Goal: Transaction & Acquisition: Purchase product/service

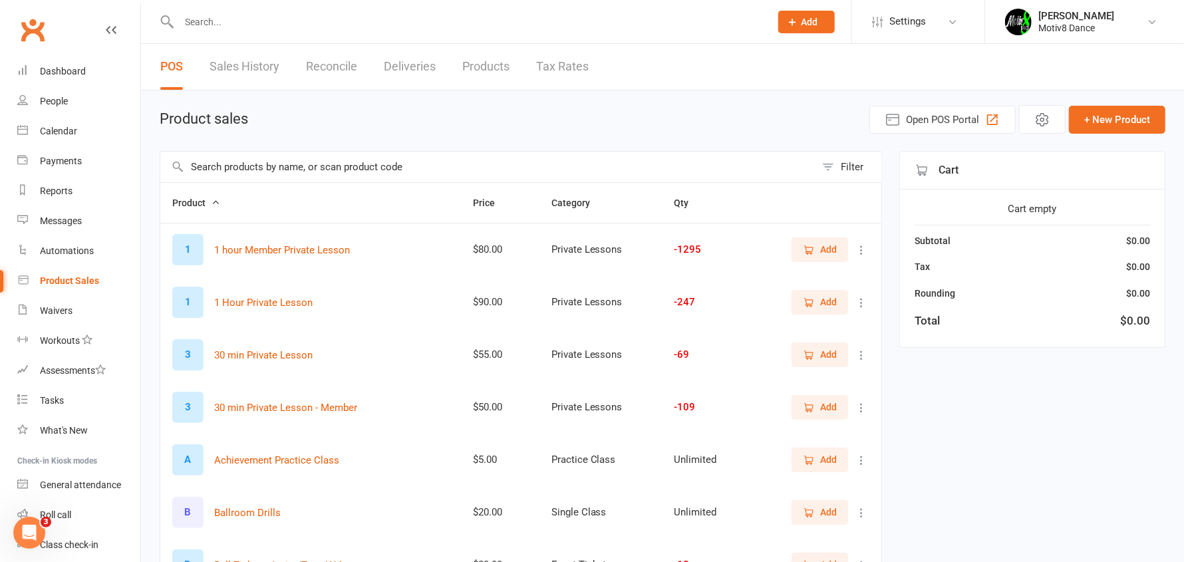
click at [615, 461] on div "Practice Class" at bounding box center [601, 459] width 98 height 11
drag, startPoint x: 251, startPoint y: 178, endPoint x: 266, endPoint y: 176, distance: 14.8
click at [250, 176] on input "text" at bounding box center [487, 167] width 655 height 31
click at [339, 167] on input "text" at bounding box center [487, 167] width 655 height 31
click at [245, 166] on input "text" at bounding box center [487, 167] width 655 height 31
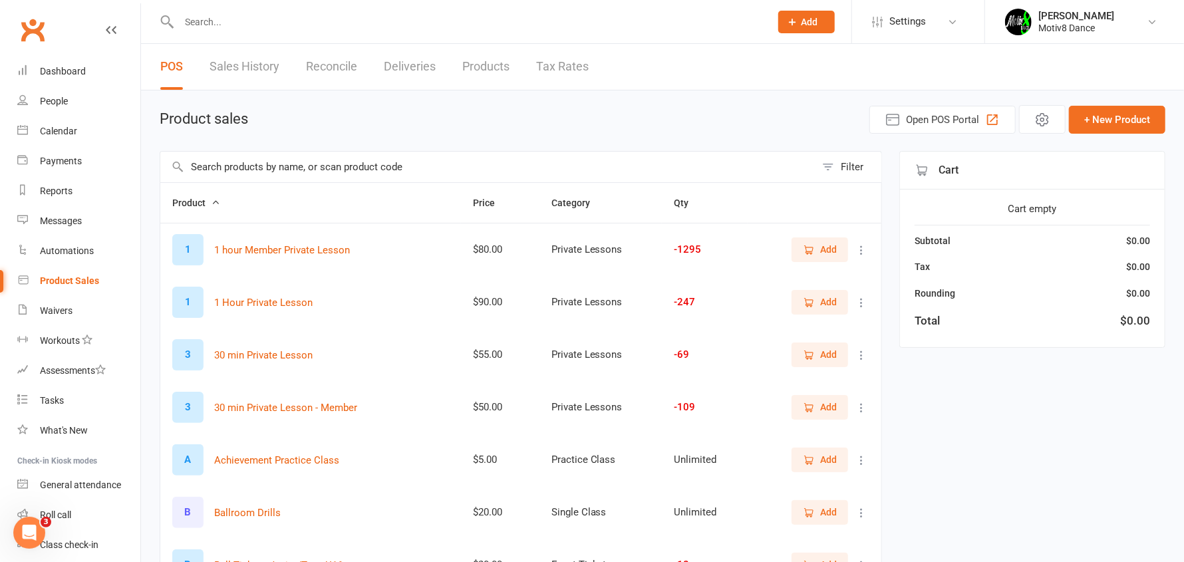
click at [235, 152] on input "text" at bounding box center [487, 167] width 655 height 31
click at [244, 172] on input "text" at bounding box center [487, 167] width 655 height 31
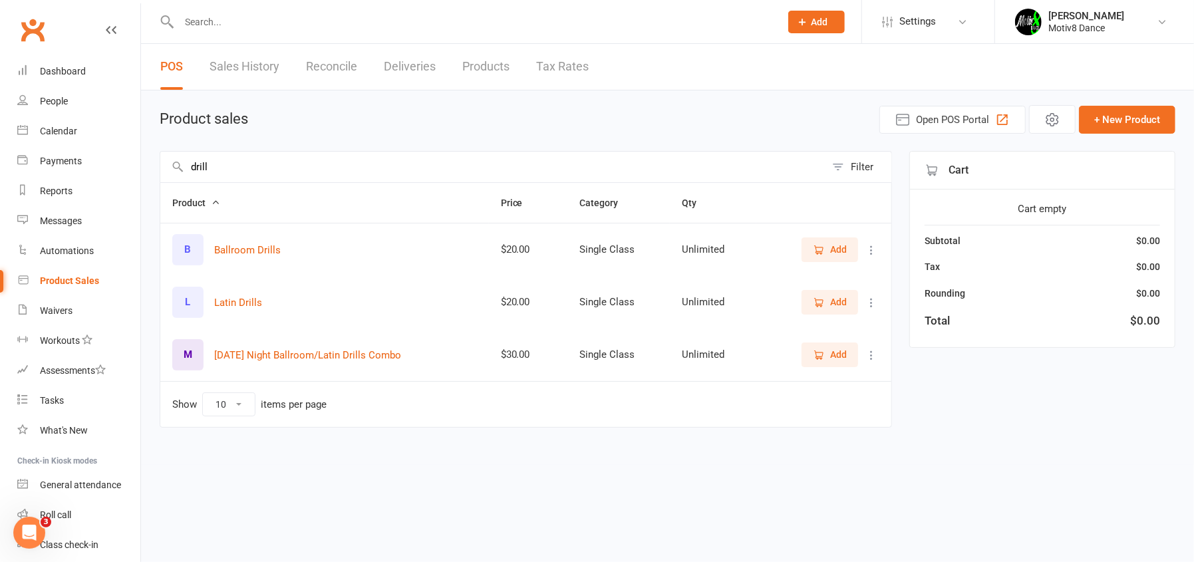
type input "drill"
click at [818, 353] on icon "button" at bounding box center [819, 355] width 12 height 12
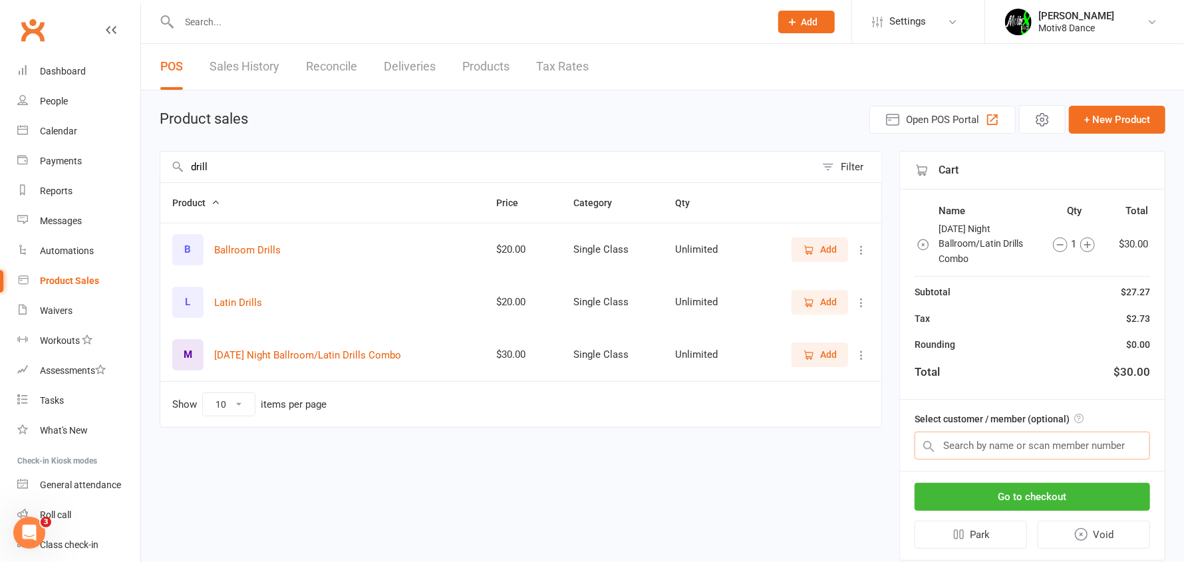
click at [987, 448] on input "text" at bounding box center [1033, 446] width 236 height 28
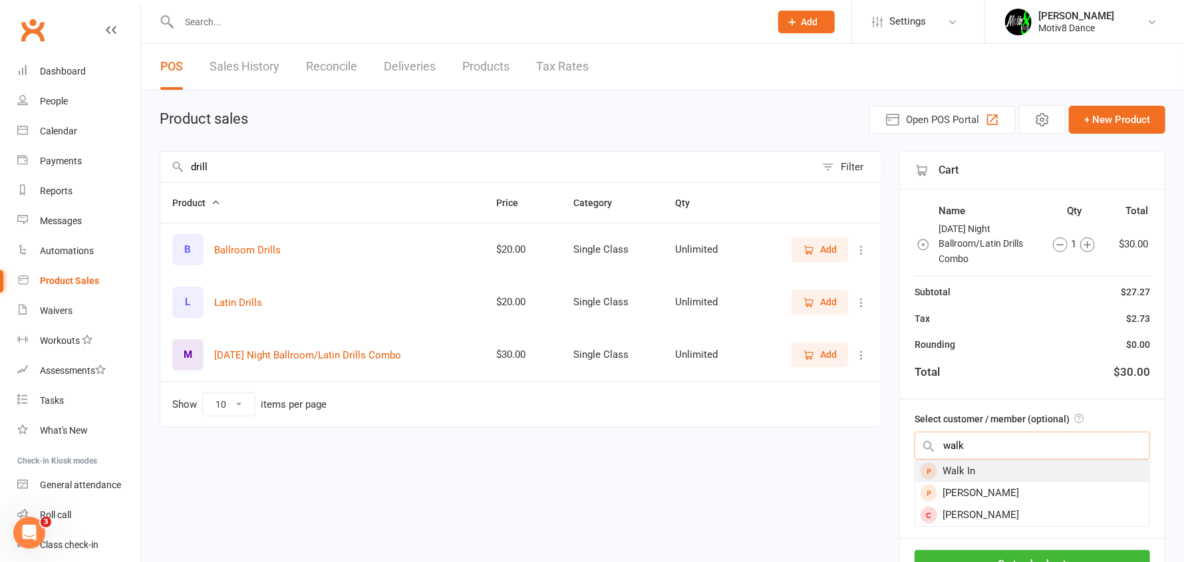
type input "walk"
click at [971, 475] on div "Walk In" at bounding box center [1032, 471] width 234 height 22
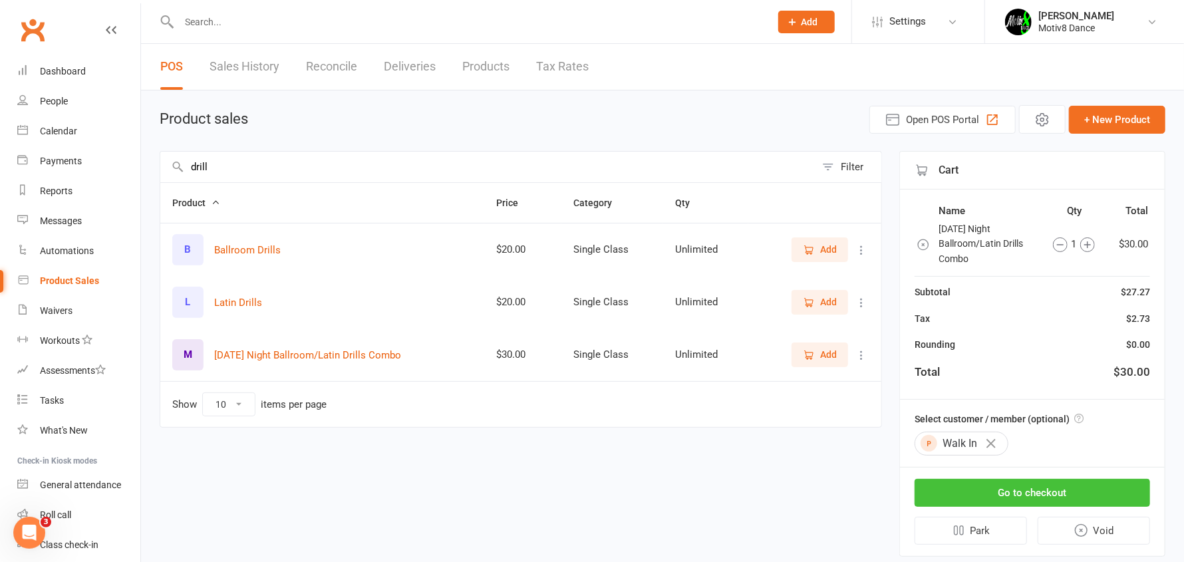
click at [999, 488] on button "Go to checkout" at bounding box center [1033, 493] width 236 height 28
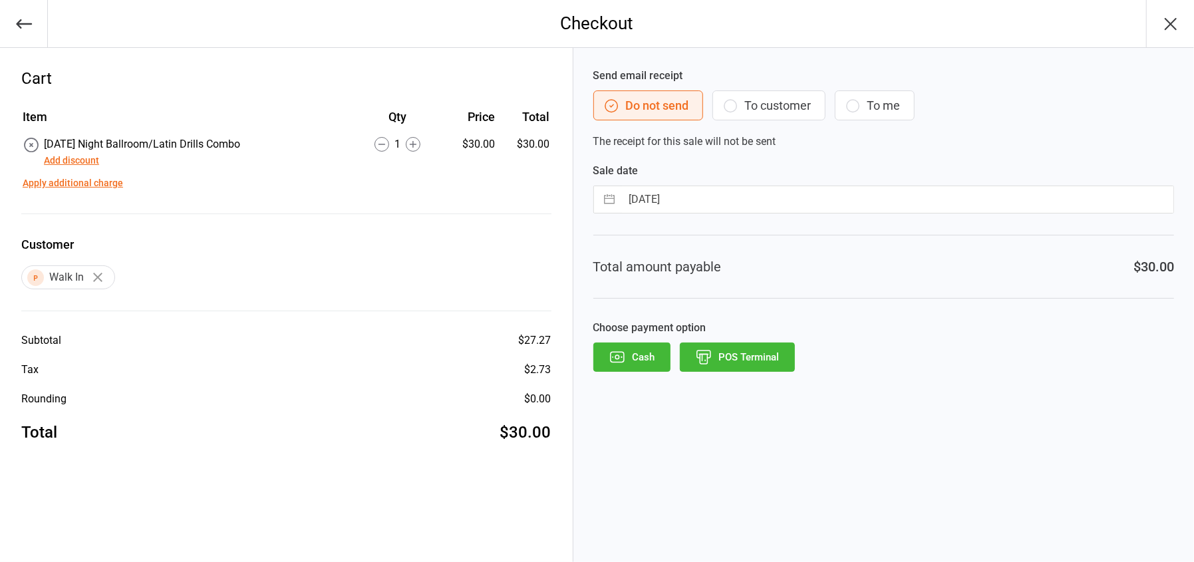
click at [727, 357] on button "POS Terminal" at bounding box center [737, 357] width 115 height 29
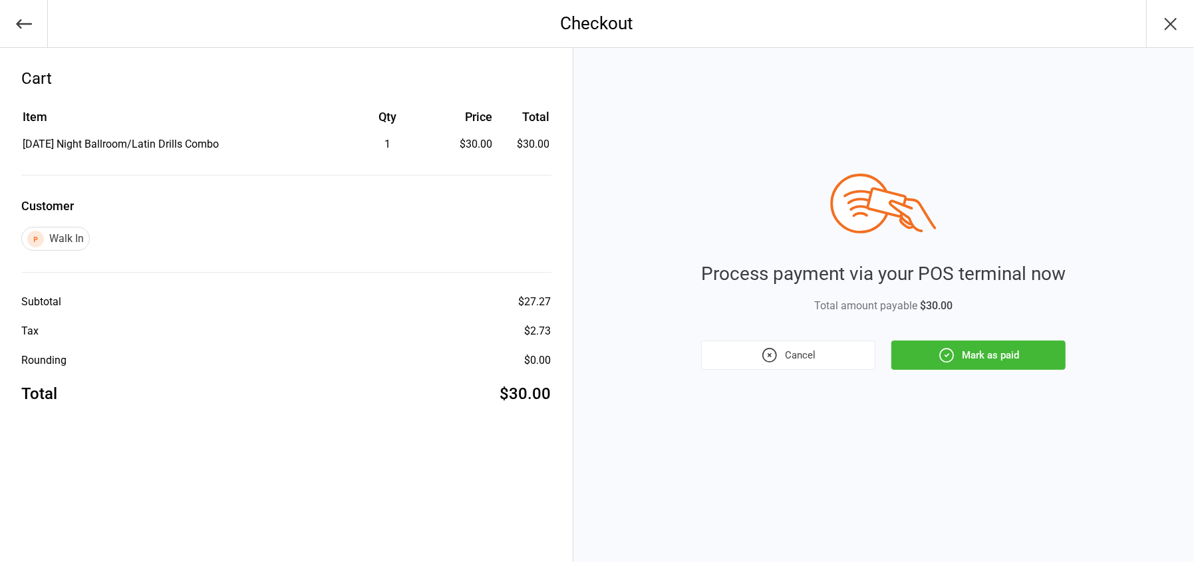
click at [989, 357] on button "Mark as paid" at bounding box center [979, 355] width 174 height 29
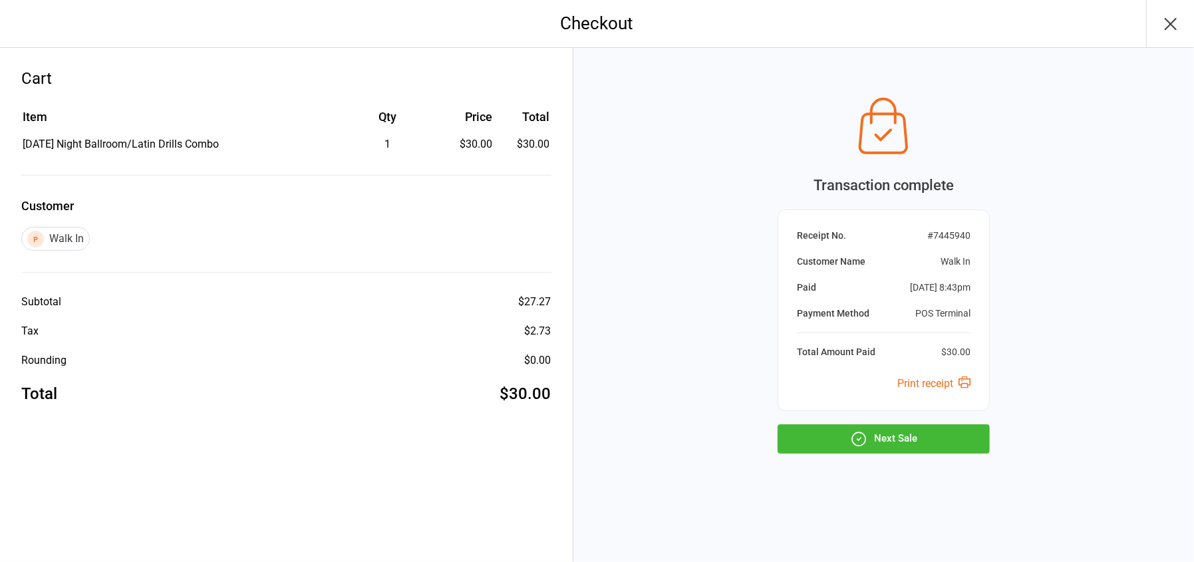
click at [942, 437] on button "Next Sale" at bounding box center [884, 438] width 212 height 29
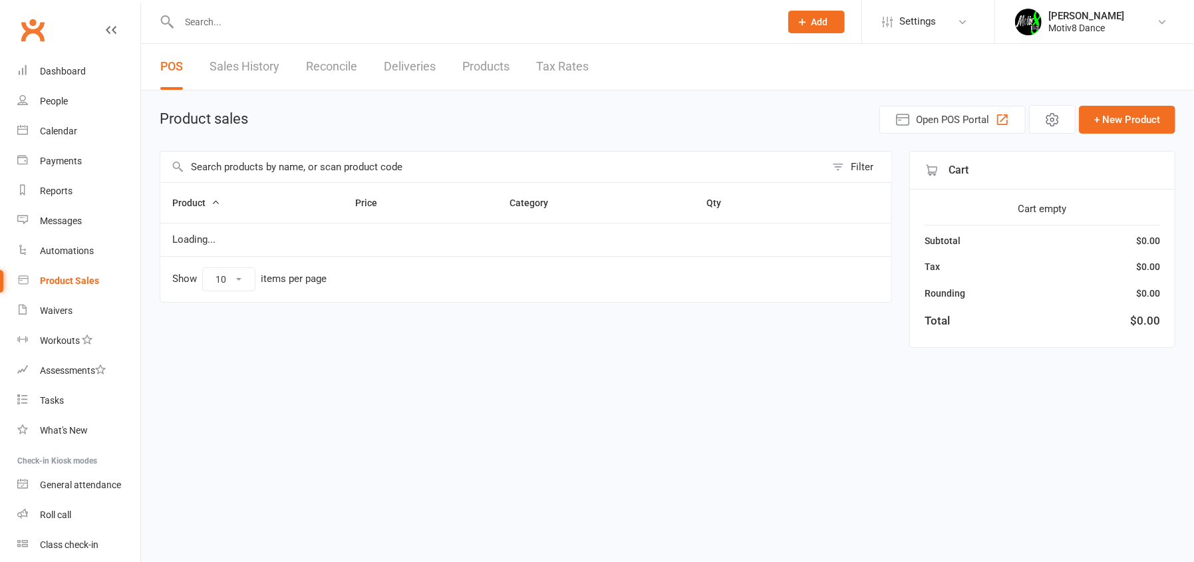
click at [359, 170] on input "text" at bounding box center [492, 167] width 665 height 31
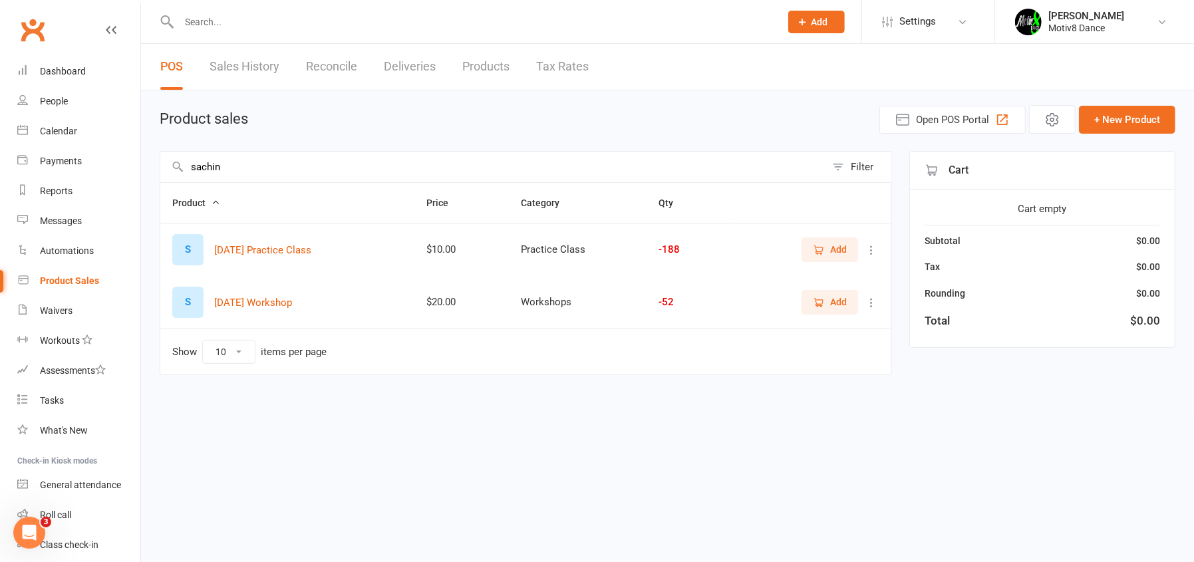
type input "sachini"
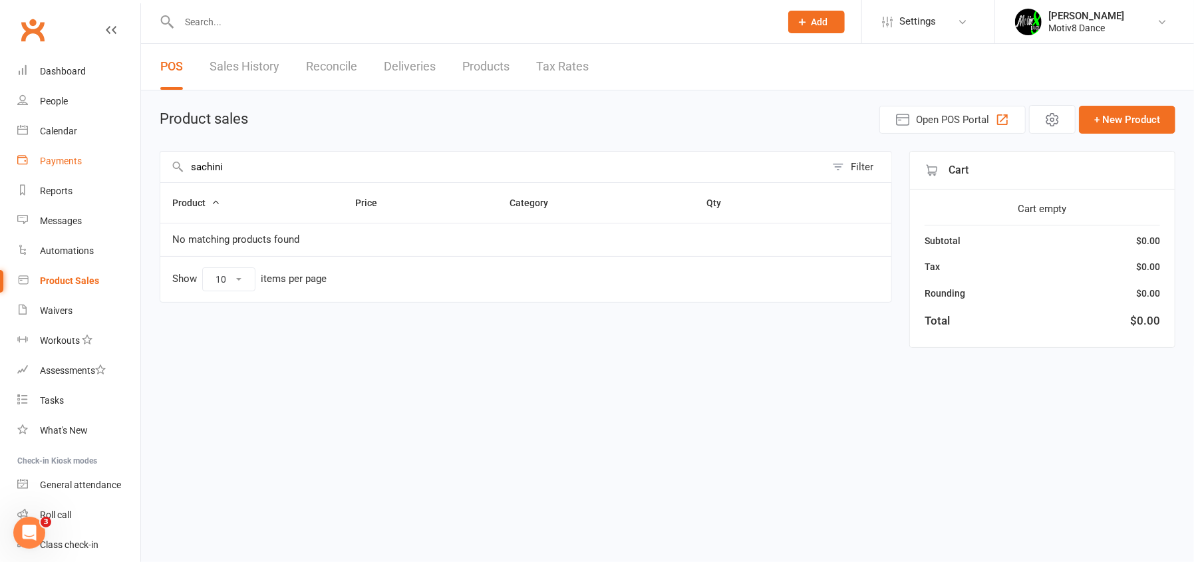
drag, startPoint x: 249, startPoint y: 177, endPoint x: 129, endPoint y: 174, distance: 120.5
click at [128, 174] on ui-view "Prospect Member Non-attending contact Class / event Appointment Task Membership…" at bounding box center [597, 184] width 1194 height 363
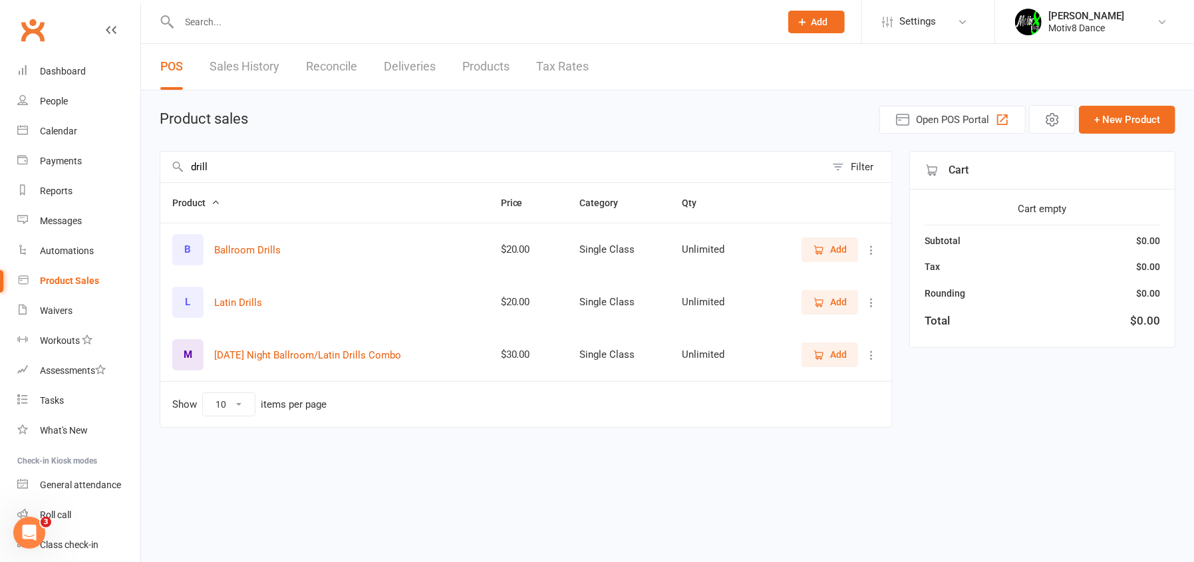
type input "drill"
click at [818, 355] on icon "button" at bounding box center [819, 355] width 12 height 12
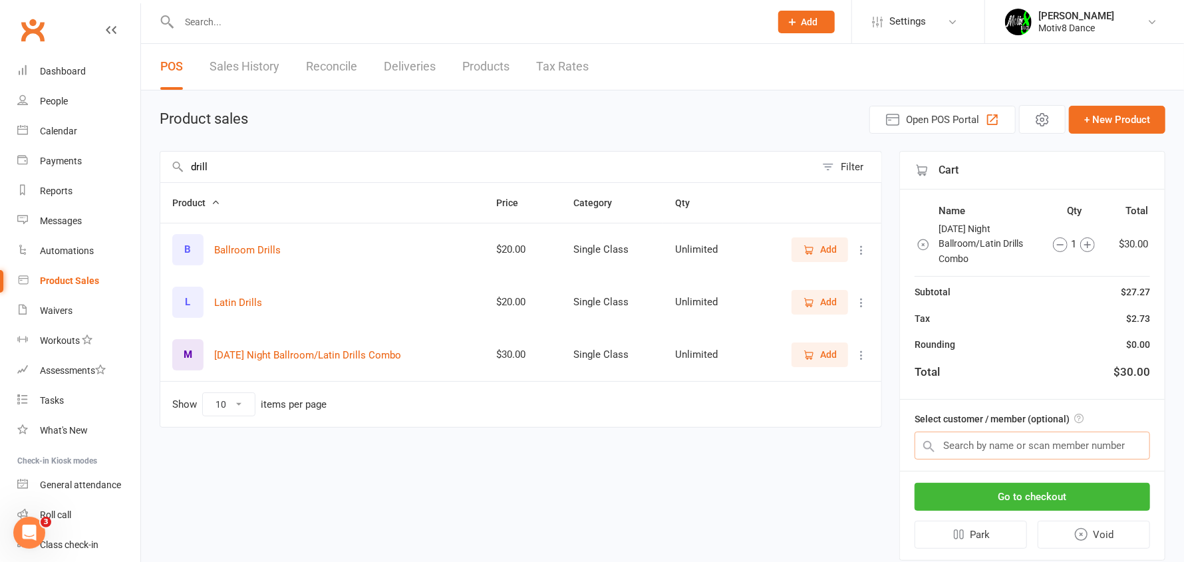
click at [975, 442] on input "text" at bounding box center [1033, 446] width 236 height 28
type input "s"
type input "d"
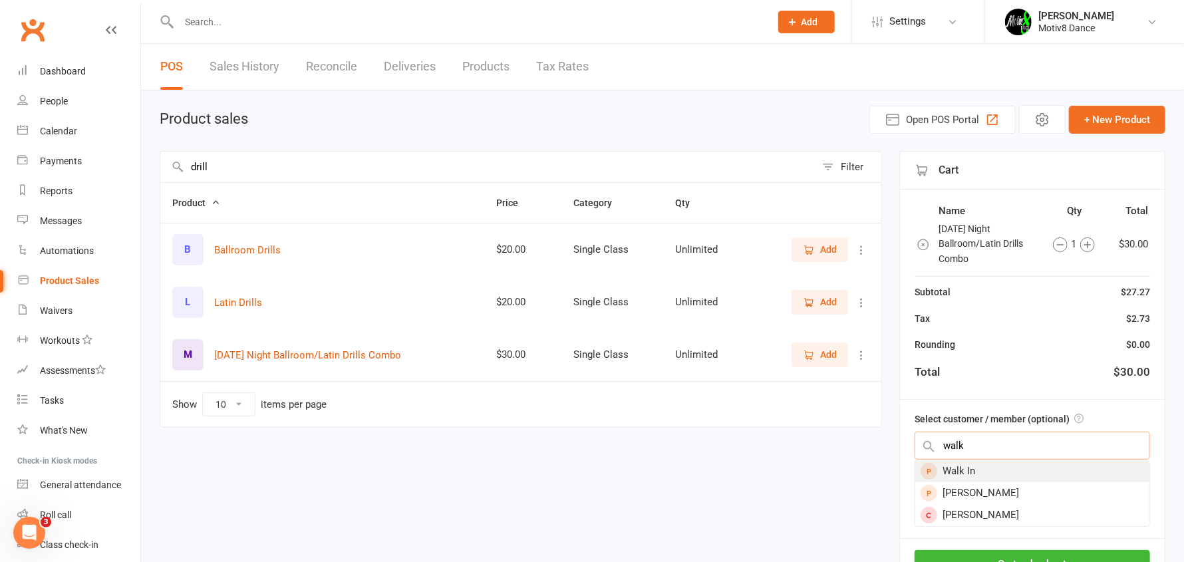
type input "walk"
click at [1003, 468] on div "Walk In" at bounding box center [1032, 471] width 234 height 22
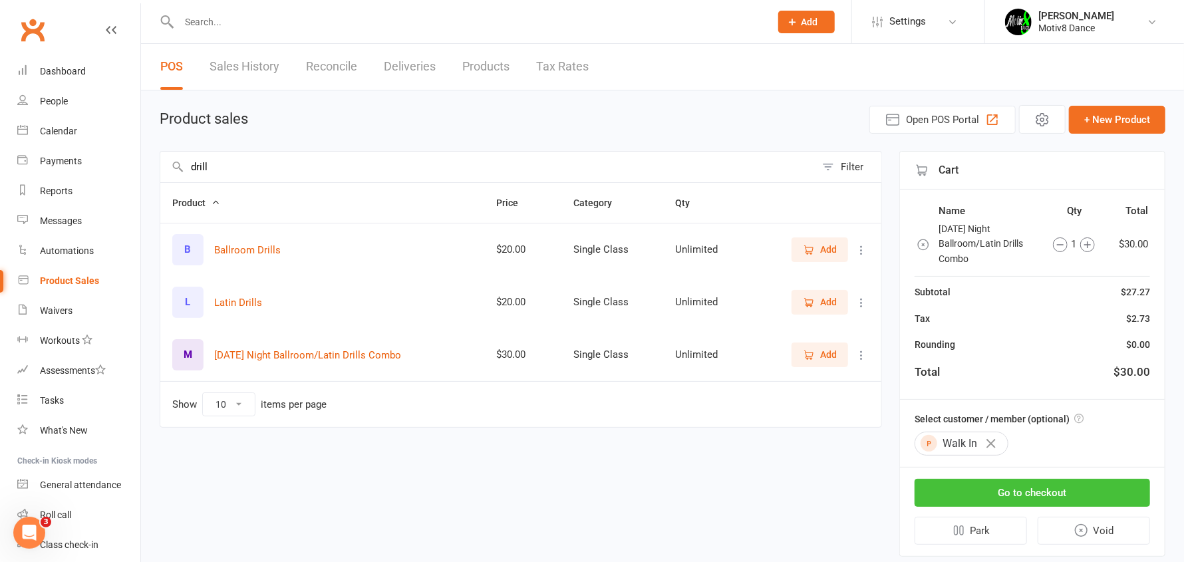
click at [1013, 502] on button "Go to checkout" at bounding box center [1033, 493] width 236 height 28
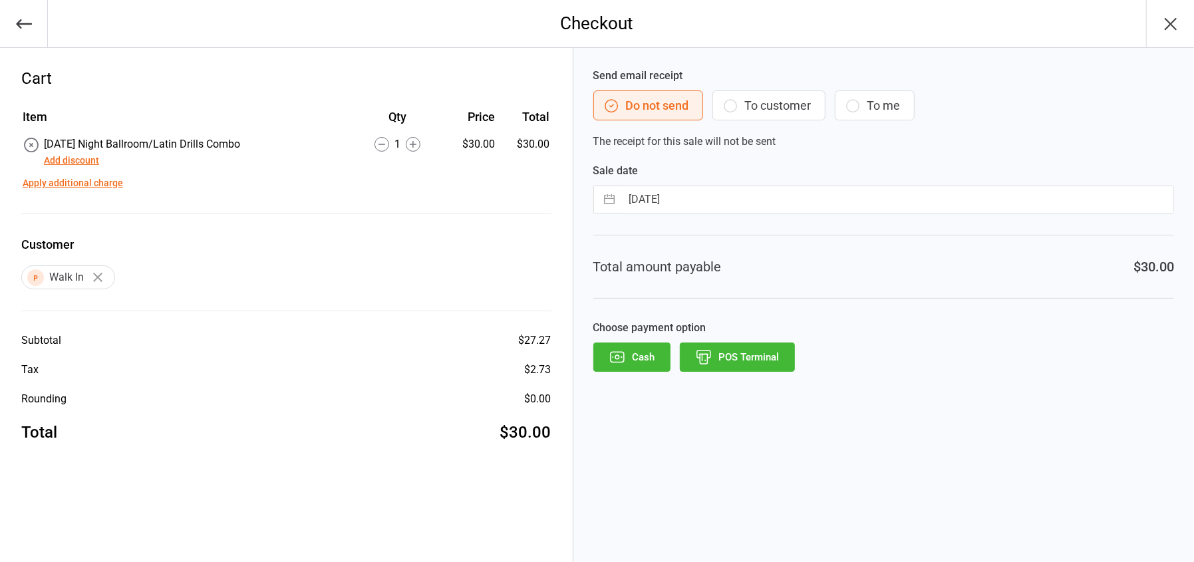
click at [763, 365] on button "POS Terminal" at bounding box center [737, 357] width 115 height 29
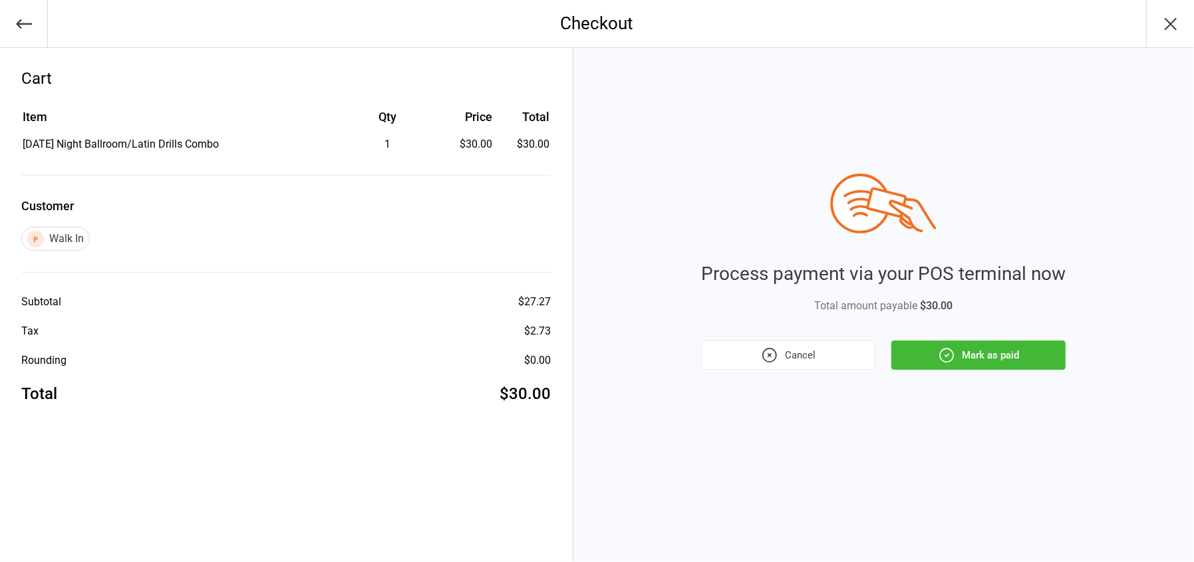
click at [985, 369] on button "Mark as paid" at bounding box center [979, 355] width 174 height 29
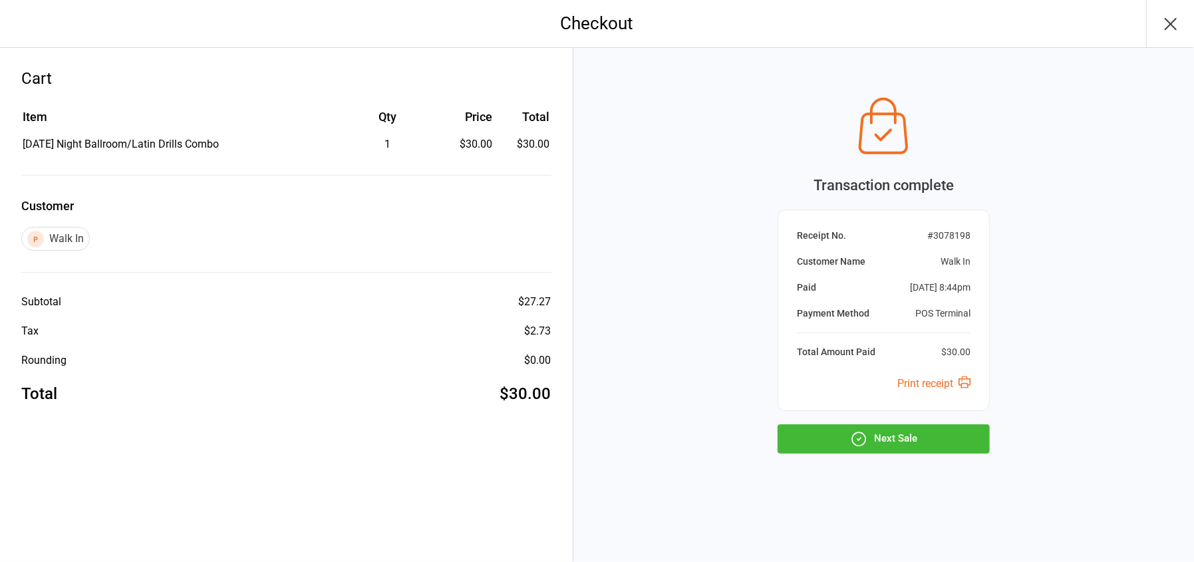
drag, startPoint x: 888, startPoint y: 438, endPoint x: 871, endPoint y: 430, distance: 19.3
click at [888, 437] on button "Next Sale" at bounding box center [884, 438] width 212 height 29
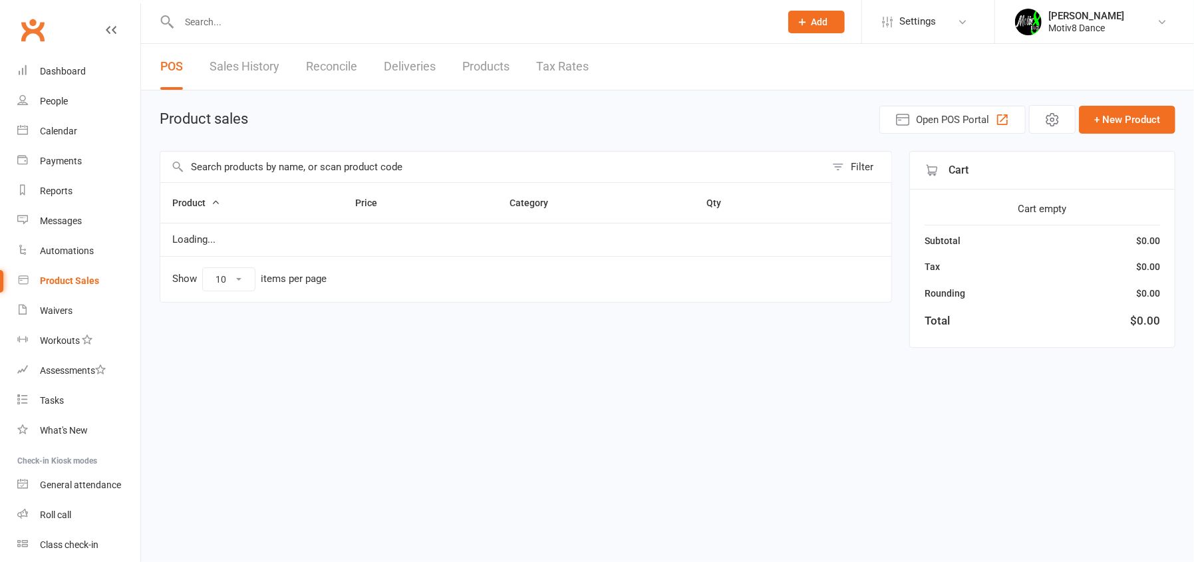
click at [337, 160] on input "text" at bounding box center [492, 167] width 665 height 31
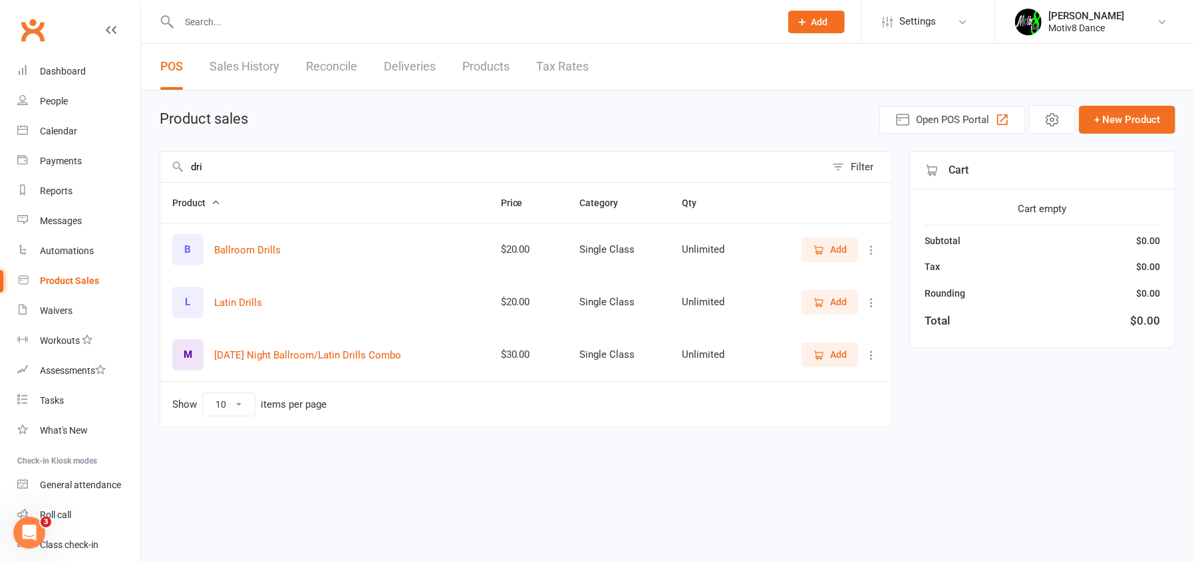
type input "dri"
click at [827, 303] on span "Add" at bounding box center [830, 302] width 34 height 15
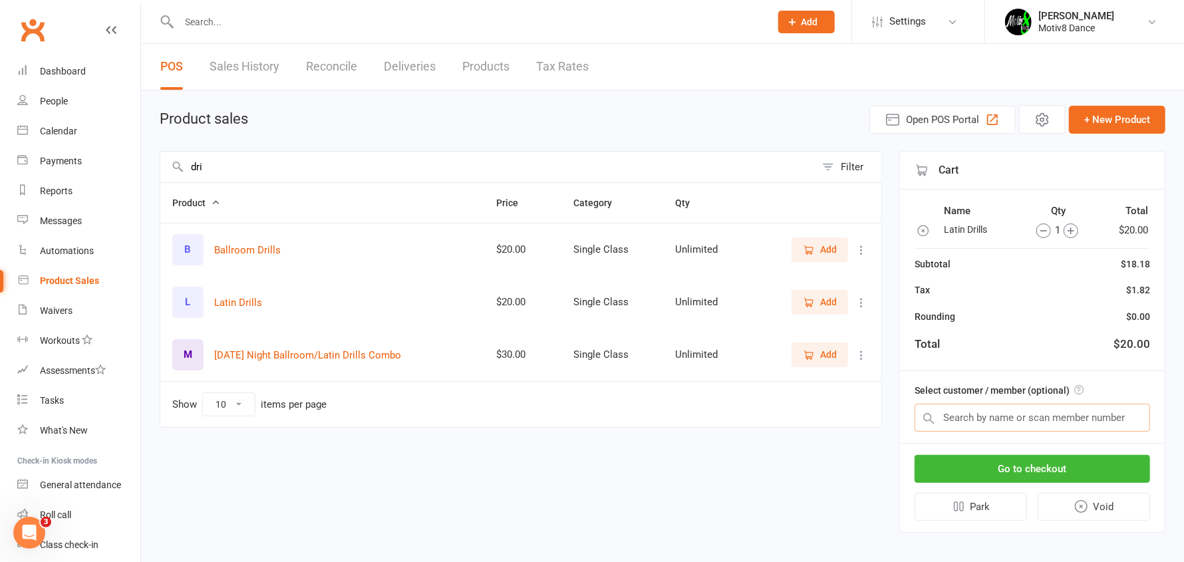
click at [969, 423] on input "text" at bounding box center [1033, 418] width 236 height 28
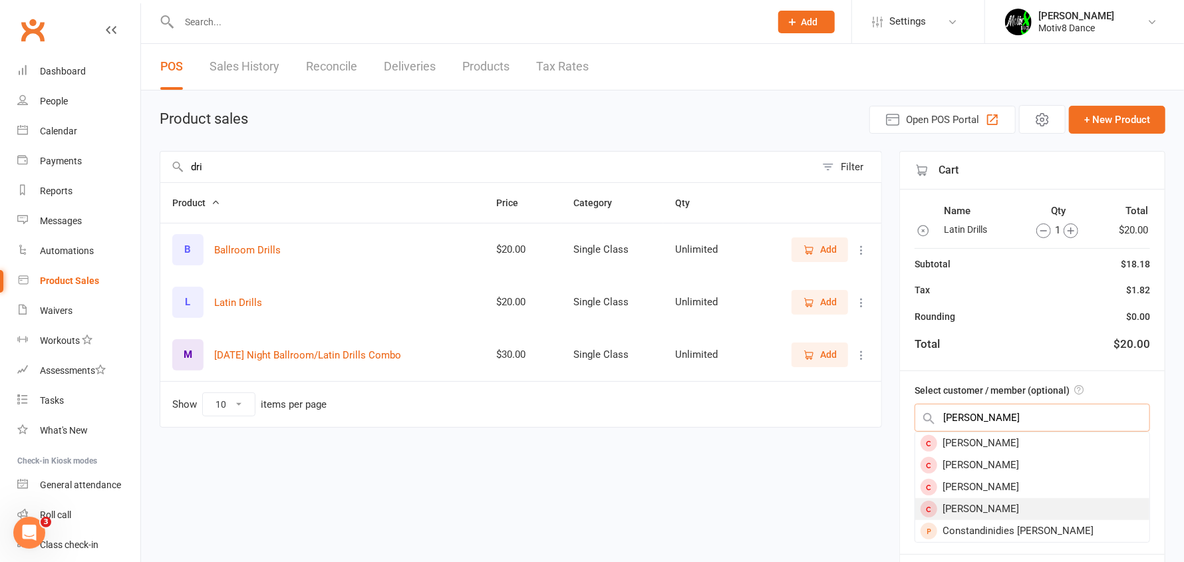
type input "[PERSON_NAME]"
click at [970, 508] on div "[PERSON_NAME]" at bounding box center [1032, 509] width 234 height 22
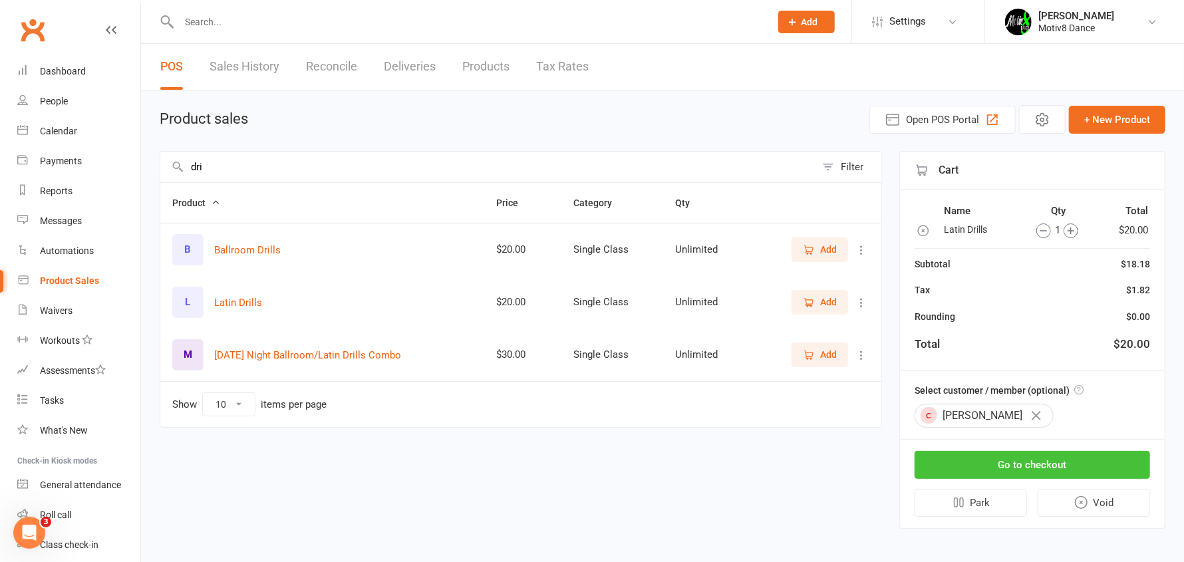
click at [966, 453] on button "Go to checkout" at bounding box center [1033, 465] width 236 height 28
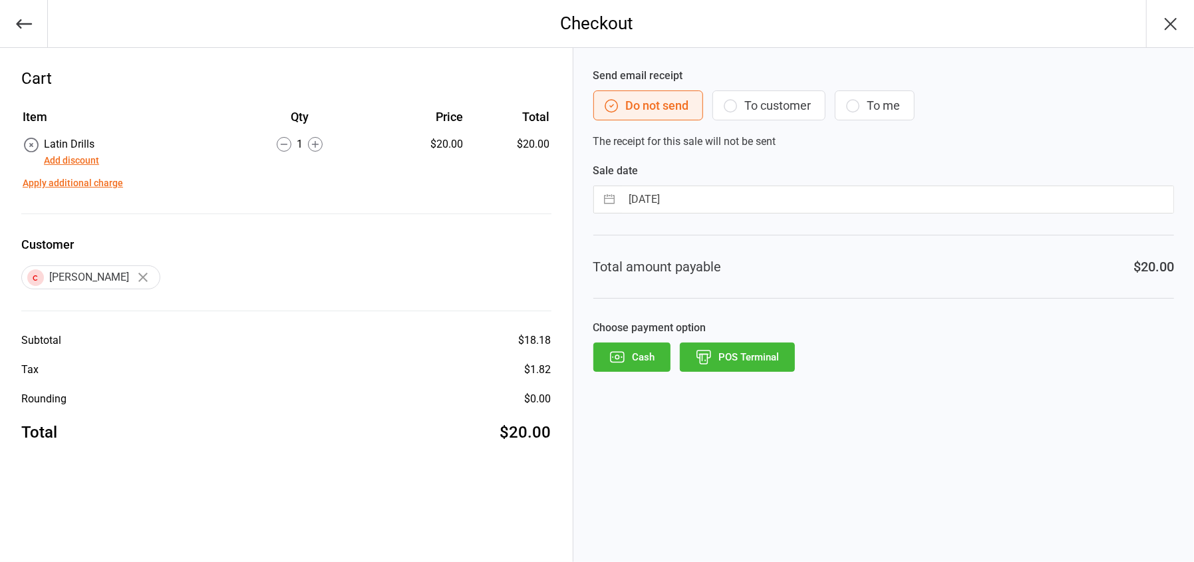
click at [740, 371] on div "Send email receipt Do not send To customer To me The receipt for this sale will…" at bounding box center [883, 305] width 621 height 514
click at [735, 361] on button "POS Terminal" at bounding box center [737, 357] width 115 height 29
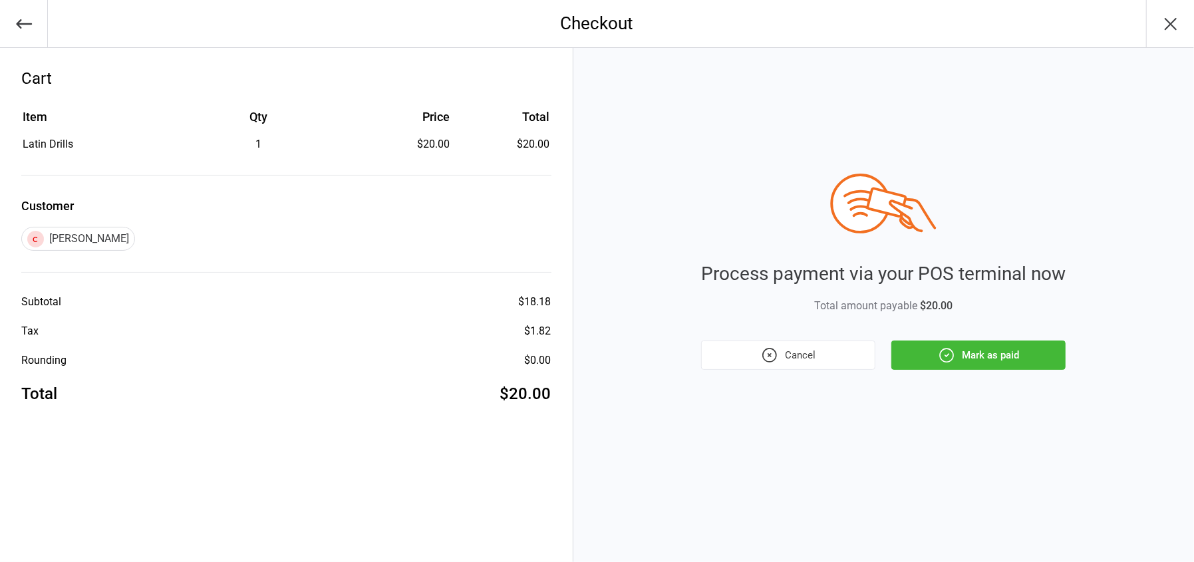
click at [931, 349] on button "Mark as paid" at bounding box center [979, 355] width 174 height 29
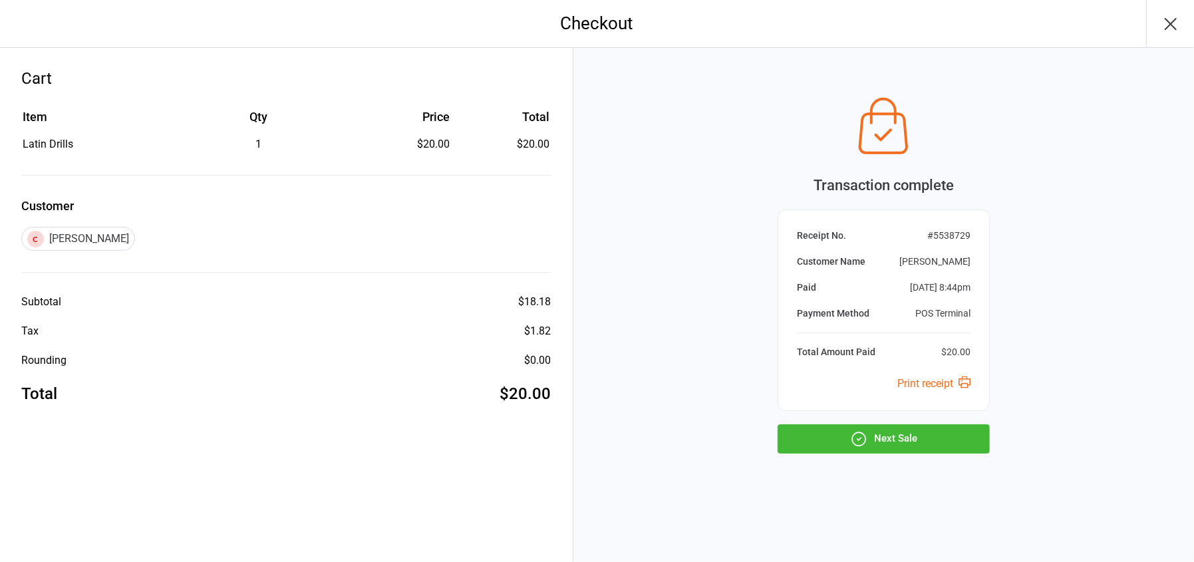
click at [892, 445] on button "Next Sale" at bounding box center [884, 438] width 212 height 29
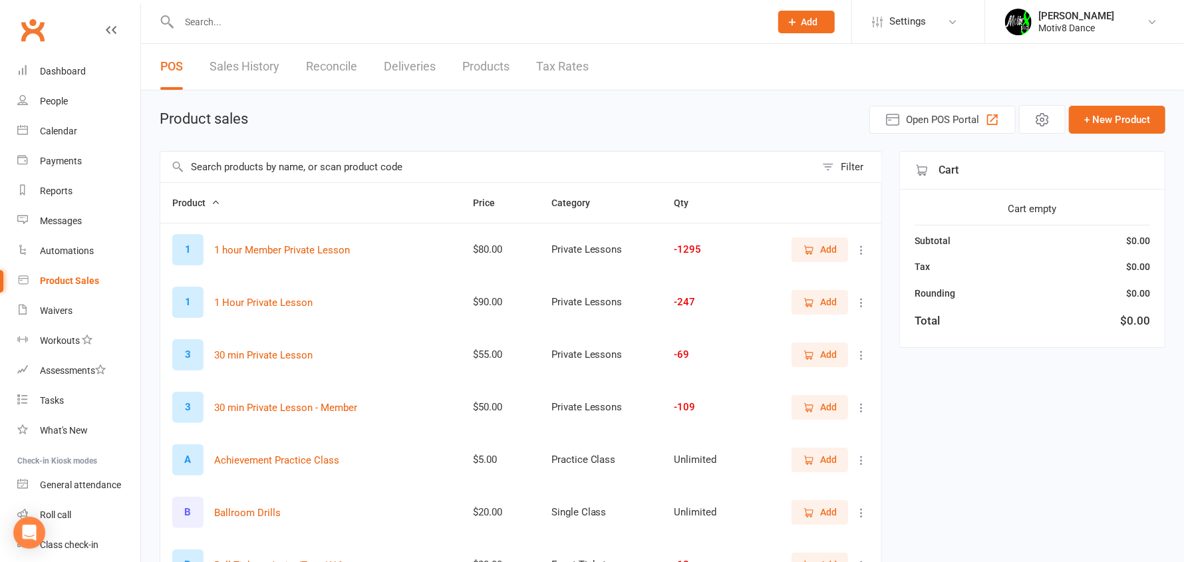
click at [299, 172] on input "text" at bounding box center [487, 167] width 655 height 31
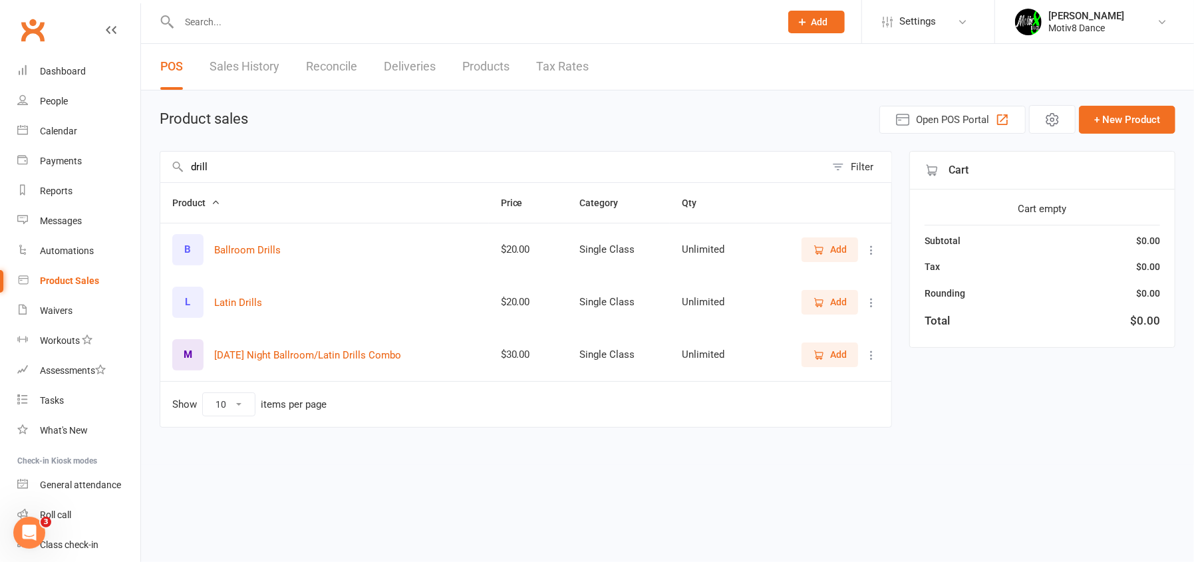
type input "drill"
click at [836, 357] on span "Add" at bounding box center [838, 354] width 17 height 15
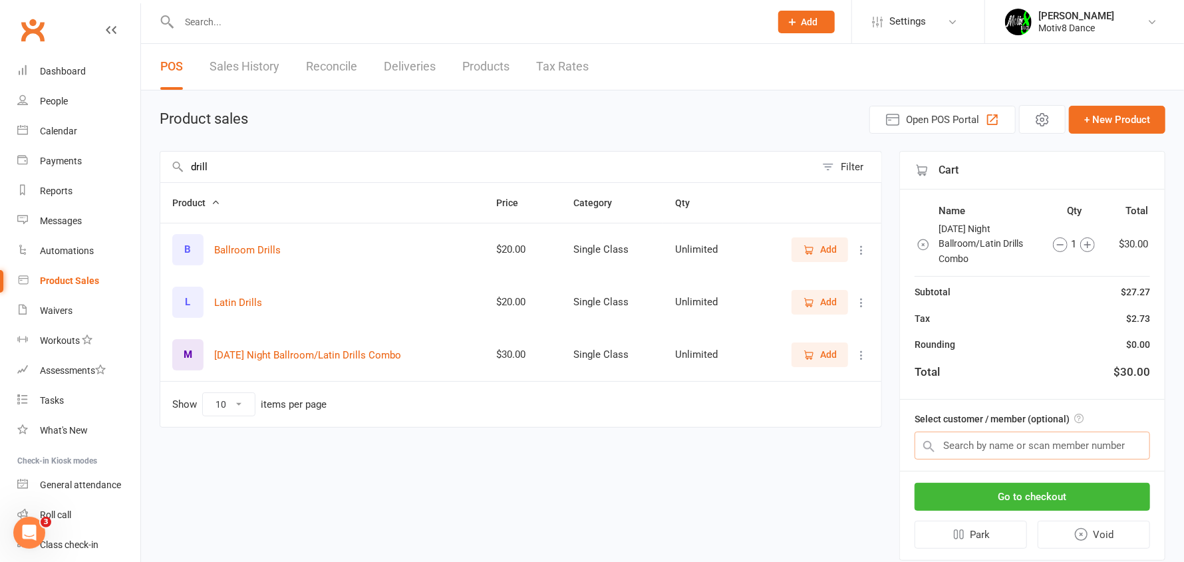
click at [981, 444] on input "text" at bounding box center [1033, 446] width 236 height 28
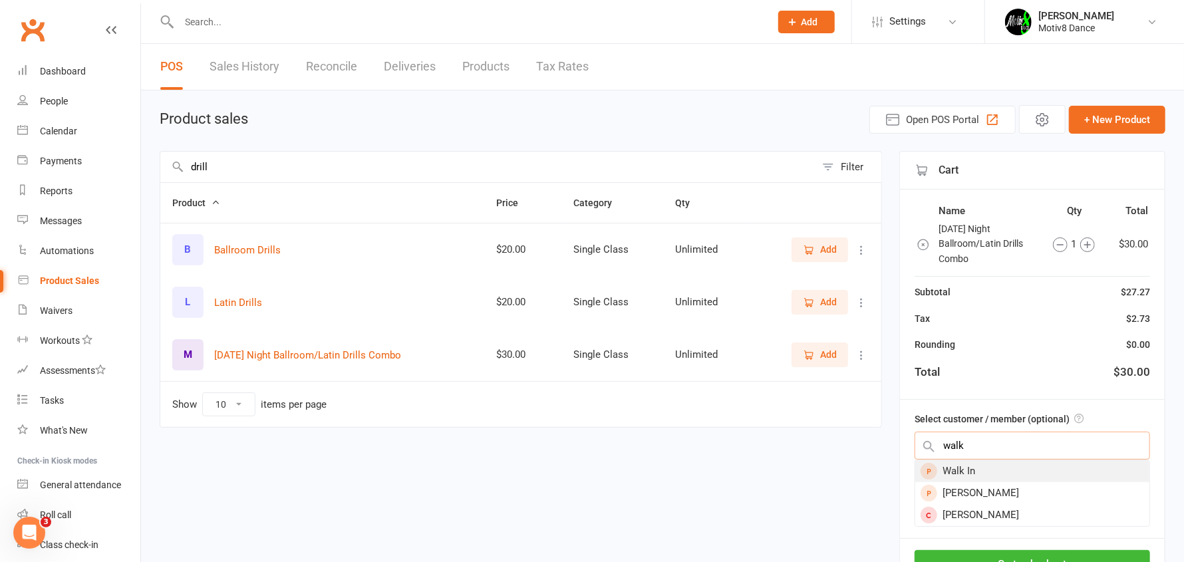
type input "walk"
click at [984, 474] on div "Walk In" at bounding box center [1032, 471] width 234 height 22
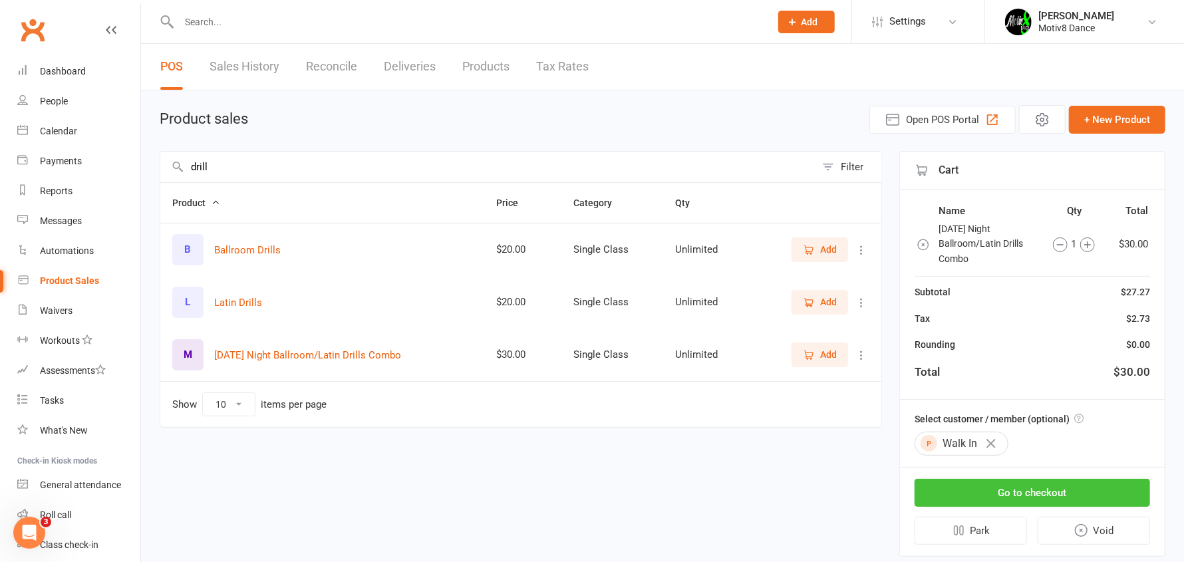
click at [999, 494] on button "Go to checkout" at bounding box center [1033, 493] width 236 height 28
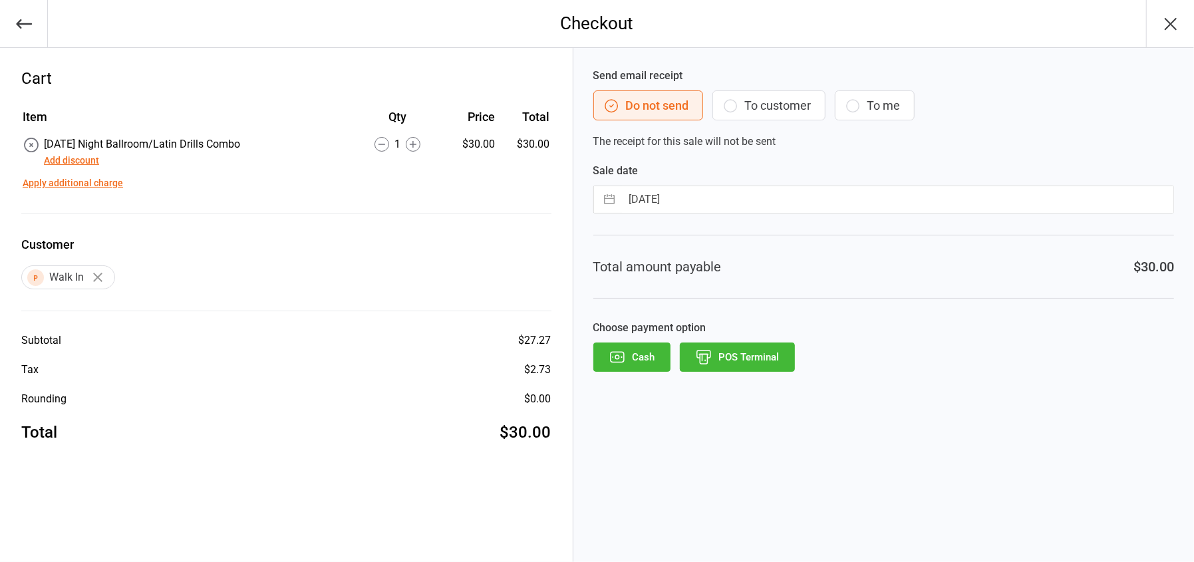
click at [721, 360] on button "POS Terminal" at bounding box center [737, 357] width 115 height 29
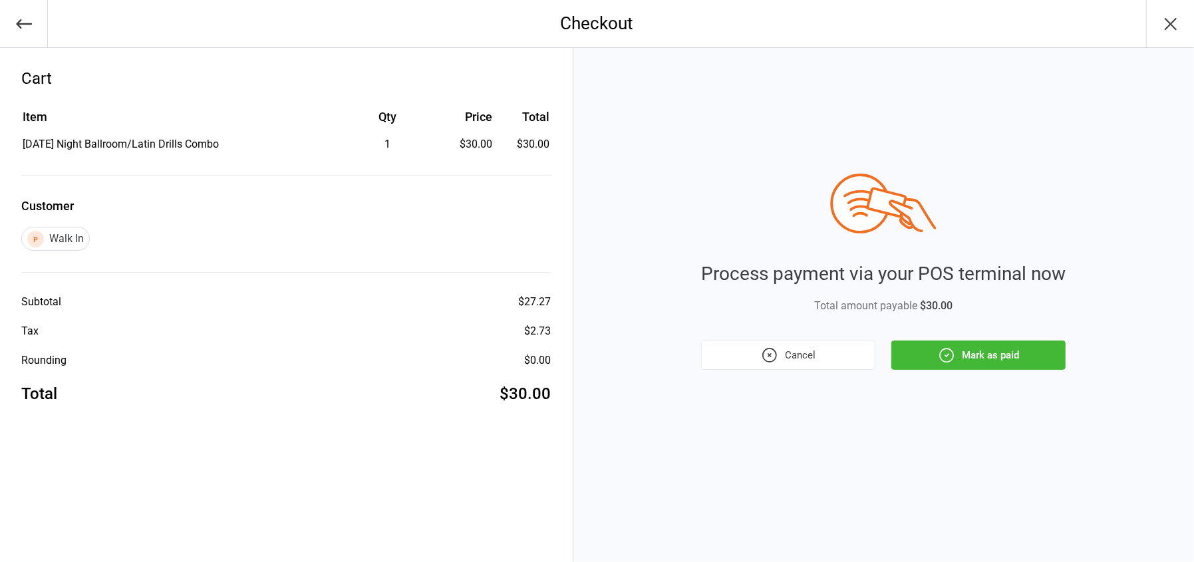
click at [989, 359] on button "Mark as paid" at bounding box center [979, 355] width 174 height 29
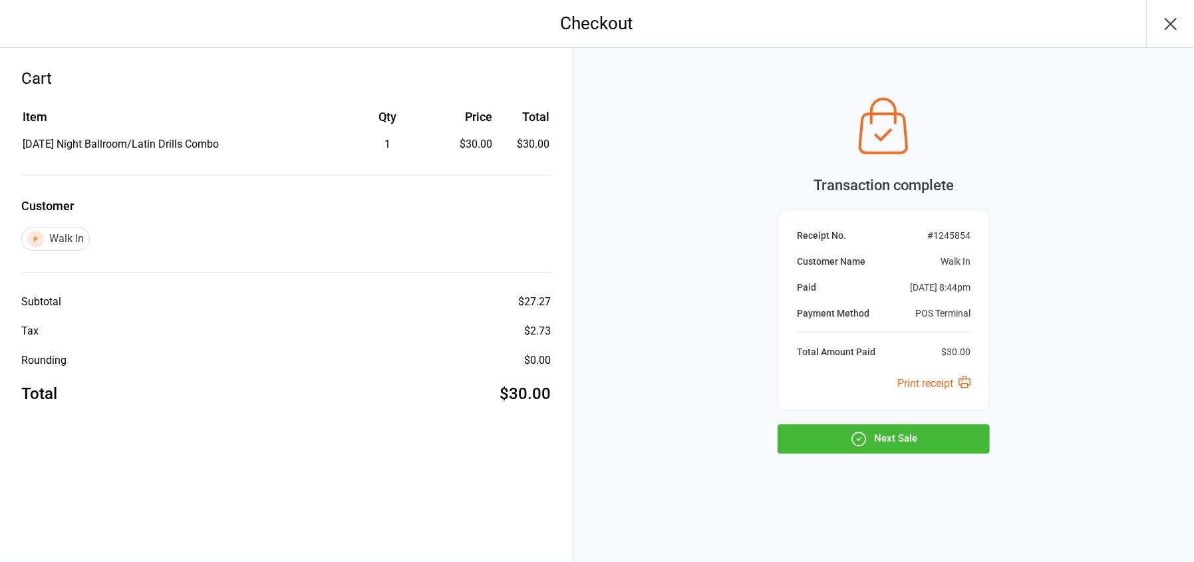
click at [927, 448] on button "Next Sale" at bounding box center [884, 438] width 212 height 29
